Goal: Check status: Check status

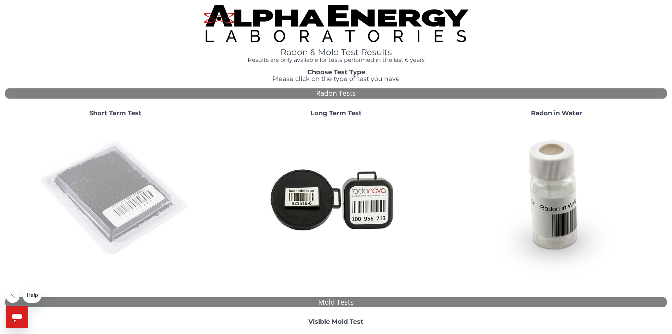
click at [113, 168] on img at bounding box center [116, 198] width 152 height 152
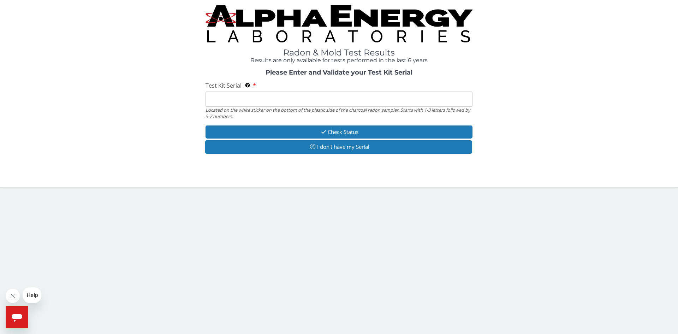
click at [243, 97] on input "Test Kit Serial Located on the white sticker on the bottom of the plastic side …" at bounding box center [338, 98] width 267 height 15
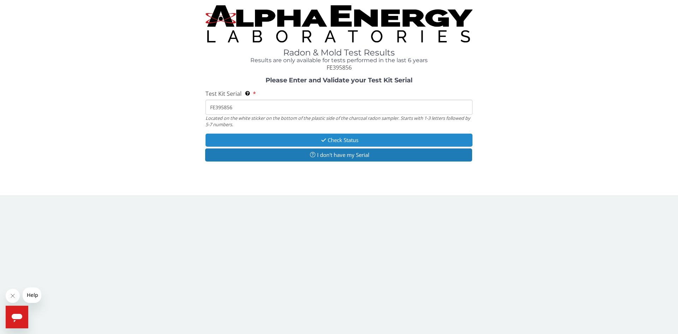
type input "FE395856"
click at [377, 141] on button "Check Status" at bounding box center [338, 139] width 267 height 13
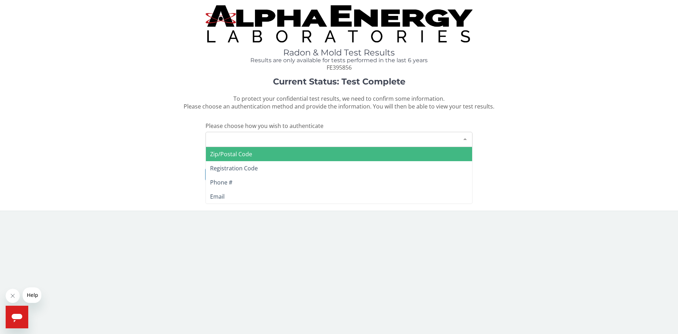
click at [467, 139] on div at bounding box center [465, 138] width 14 height 13
click at [281, 151] on span "Zip/Postal Code" at bounding box center [339, 154] width 266 height 14
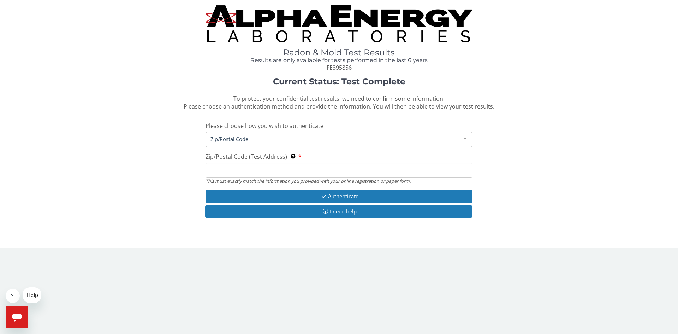
click at [269, 171] on input "Zip/Postal Code (Test Address) This must exactly match the information you prov…" at bounding box center [338, 169] width 267 height 15
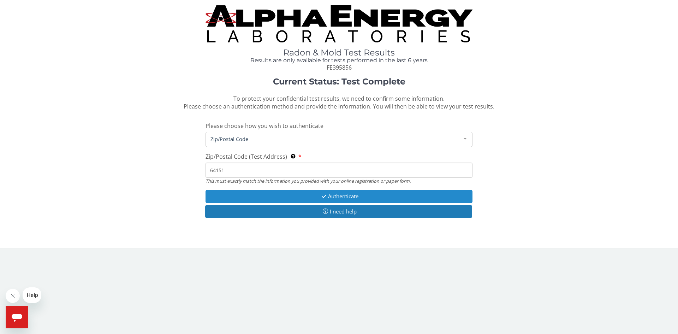
type input "64151"
click at [373, 194] on button "Authenticate" at bounding box center [338, 196] width 267 height 13
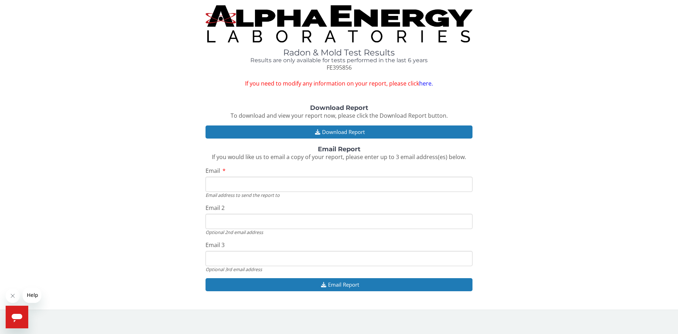
click at [259, 186] on input "Email" at bounding box center [338, 184] width 267 height 15
type input "[EMAIL_ADDRESS][DOMAIN_NAME]"
drag, startPoint x: 275, startPoint y: 219, endPoint x: 159, endPoint y: 224, distance: 116.2
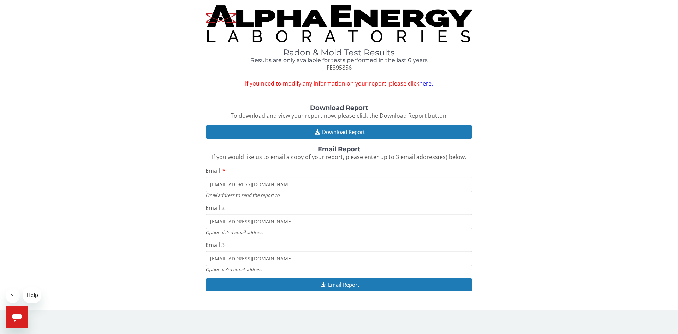
click at [159, 224] on div "Download Report To download and view your report now, please click the Download…" at bounding box center [338, 201] width 667 height 194
drag, startPoint x: 279, startPoint y: 261, endPoint x: 174, endPoint y: 259, distance: 104.9
click at [174, 259] on div "Download Report To download and view your report now, please click the Download…" at bounding box center [338, 201] width 667 height 194
click at [506, 233] on div "Download Report To download and view your report now, please click the Download…" at bounding box center [338, 201] width 667 height 194
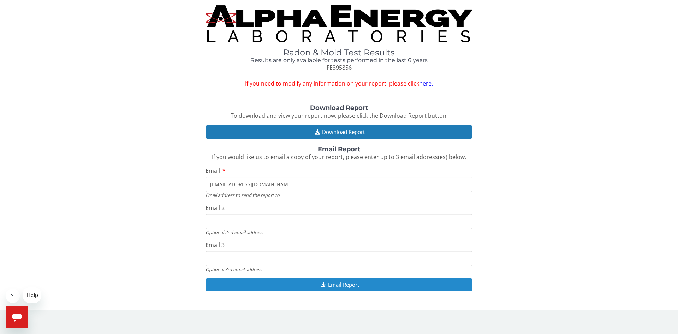
click at [338, 284] on button "Email Report" at bounding box center [338, 284] width 267 height 13
